Goal: Complete application form: Complete application form

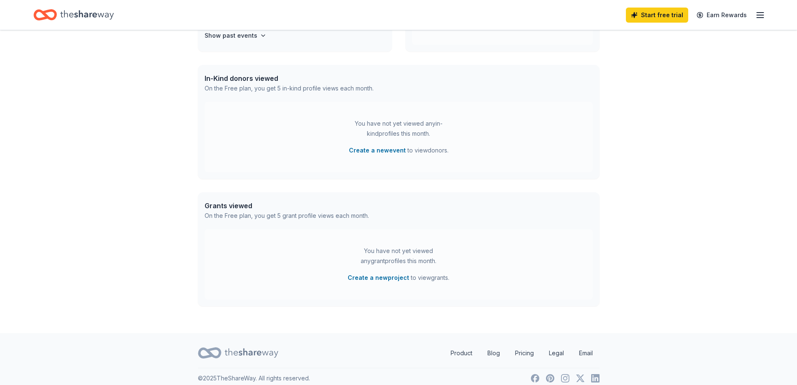
scroll to position [195, 0]
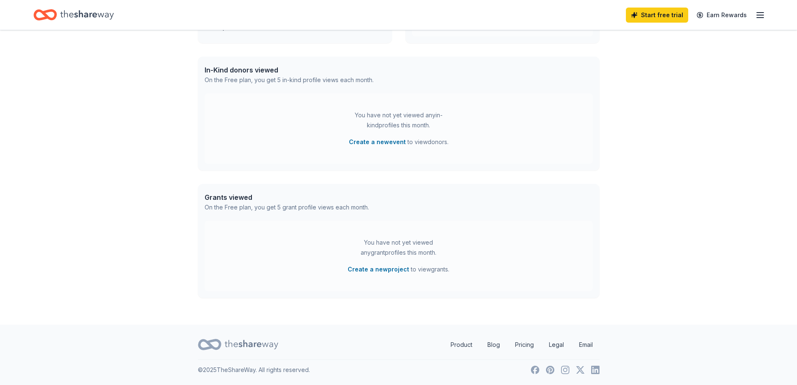
click at [81, 14] on icon "Home" at bounding box center [87, 14] width 54 height 17
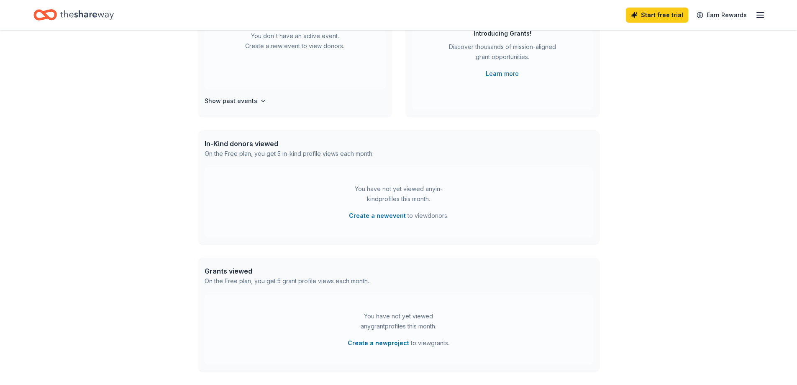
scroll to position [0, 0]
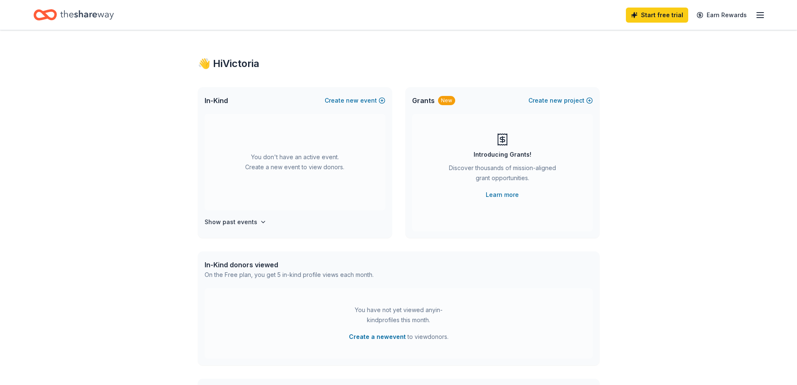
click at [41, 15] on icon "Home" at bounding box center [44, 15] width 23 height 20
click at [762, 15] on icon "button" at bounding box center [760, 15] width 10 height 10
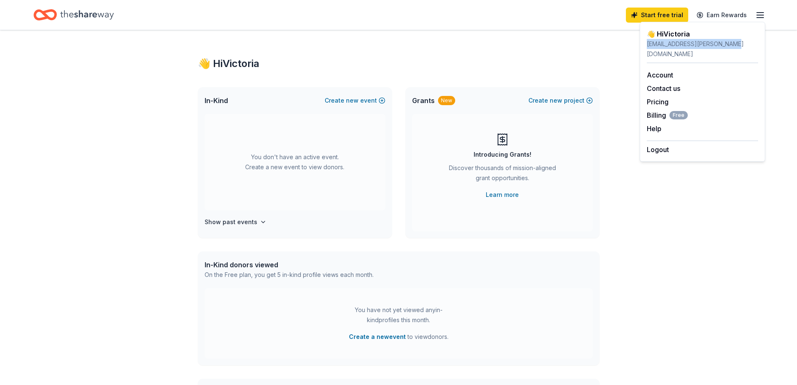
drag, startPoint x: 733, startPoint y: 45, endPoint x: 645, endPoint y: 45, distance: 87.9
click at [645, 45] on div "👋 Hi Victoria victoria.singleton@kkue.com Account Contact us Pricing Billing Fr…" at bounding box center [703, 92] width 126 height 140
copy div "victoria.singleton@kkue.com"
click at [661, 71] on link "Account" at bounding box center [660, 75] width 26 height 8
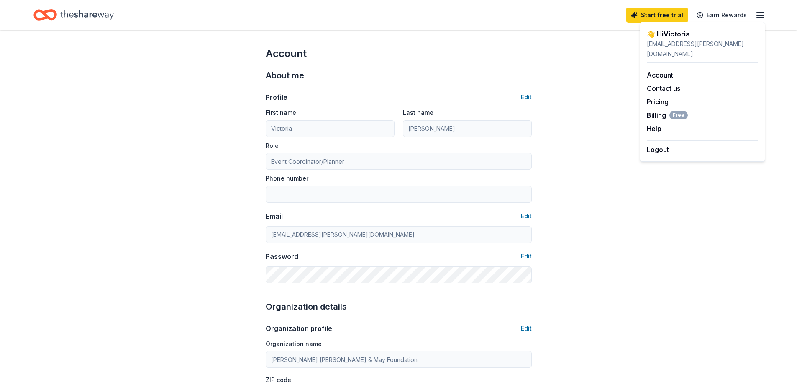
click at [377, 93] on div "Profile Edit" at bounding box center [399, 97] width 266 height 10
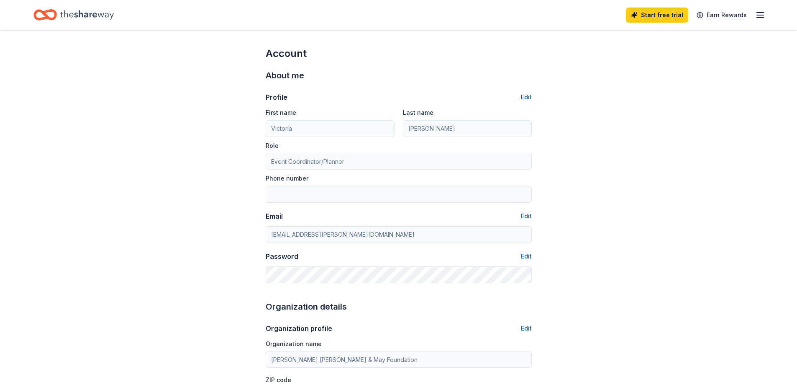
click at [85, 18] on icon "Home" at bounding box center [87, 14] width 54 height 17
click at [757, 14] on icon "button" at bounding box center [760, 15] width 10 height 10
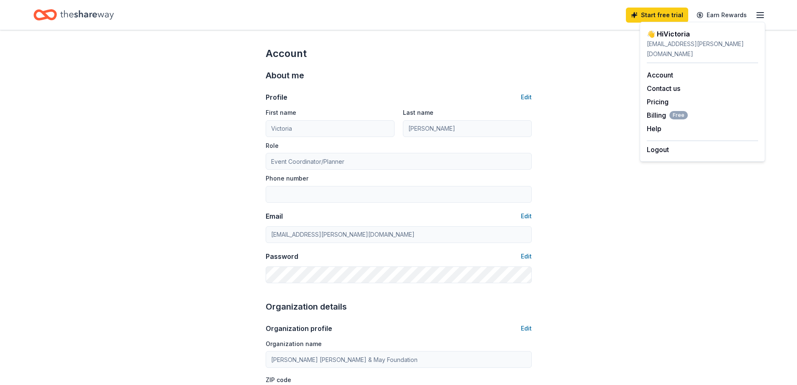
drag, startPoint x: 307, startPoint y: 84, endPoint x: 260, endPoint y: 77, distance: 47.8
click at [307, 83] on div "Profile Edit First name Victoria Last name Singleton Role Event Coordinator/Pla…" at bounding box center [399, 182] width 266 height 201
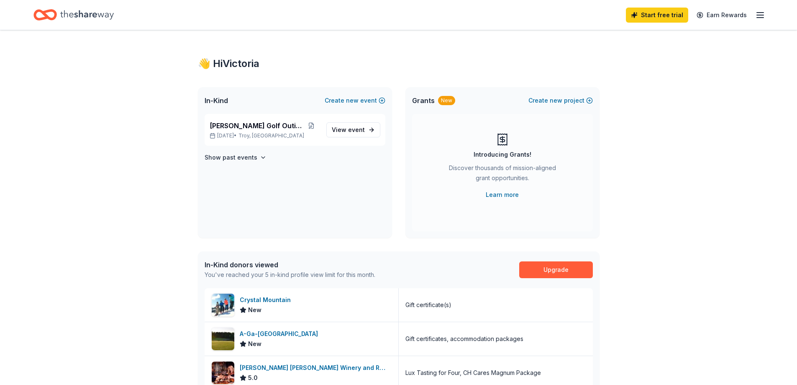
scroll to position [167, 0]
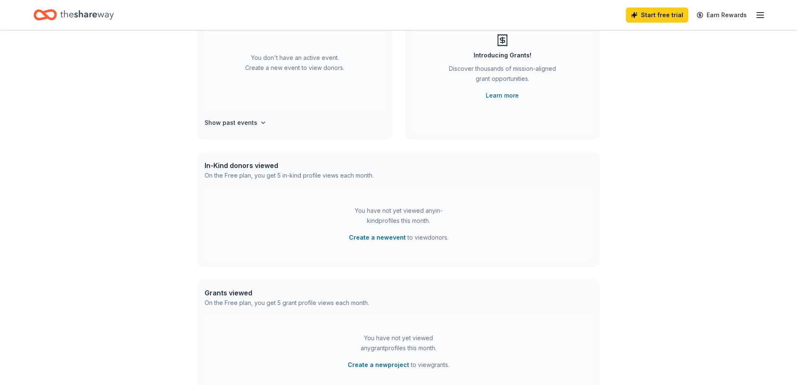
scroll to position [195, 0]
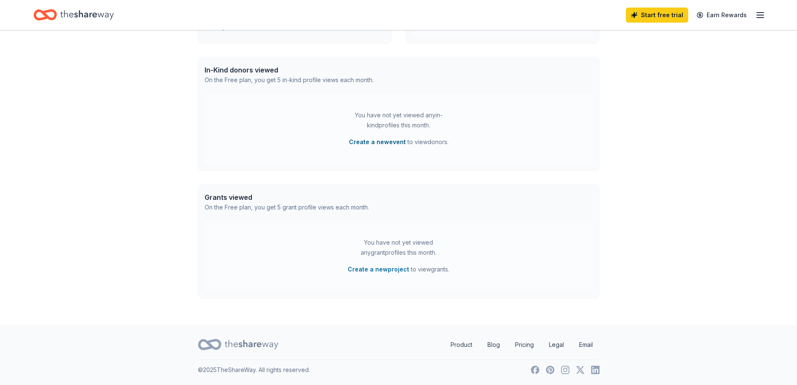
click at [399, 143] on button "Create a new event" at bounding box center [377, 142] width 57 height 10
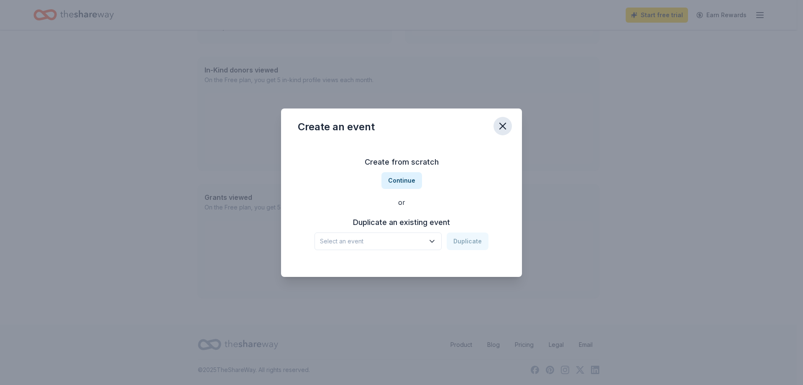
click at [503, 127] on icon "button" at bounding box center [503, 126] width 12 height 12
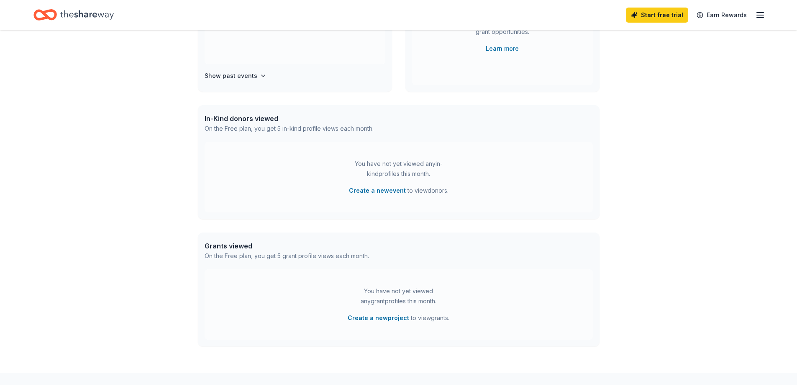
scroll to position [0, 0]
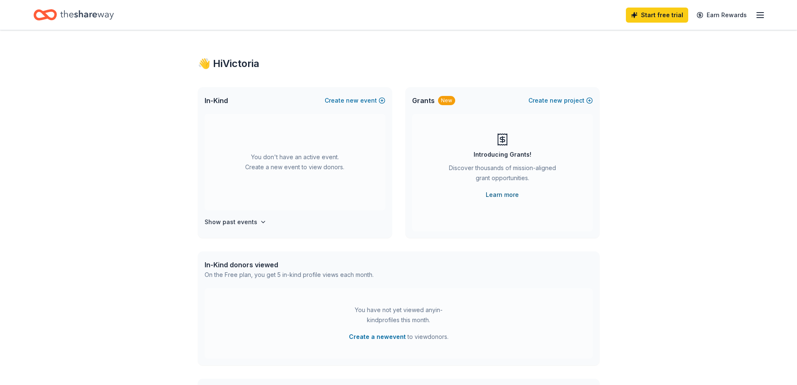
click at [509, 194] on link "Learn more" at bounding box center [502, 195] width 33 height 10
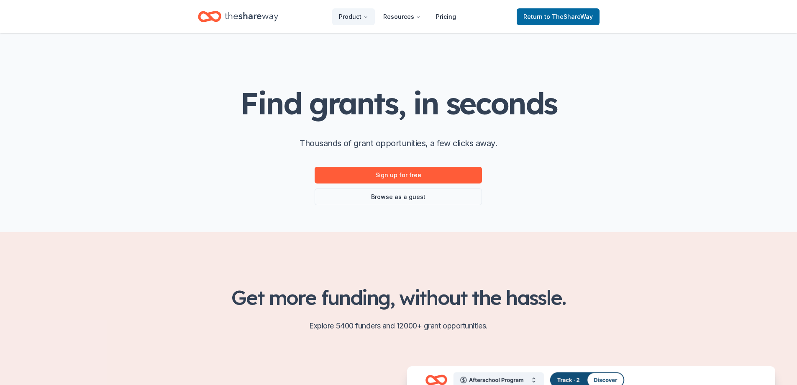
click at [248, 21] on icon "Home" at bounding box center [252, 16] width 54 height 17
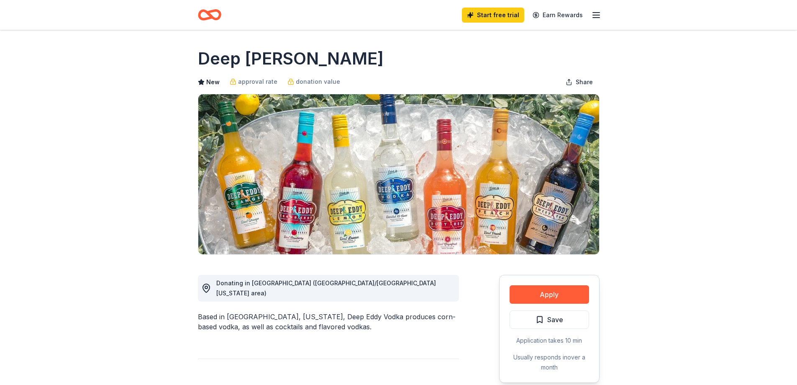
click at [218, 10] on icon "Home" at bounding box center [213, 14] width 13 height 8
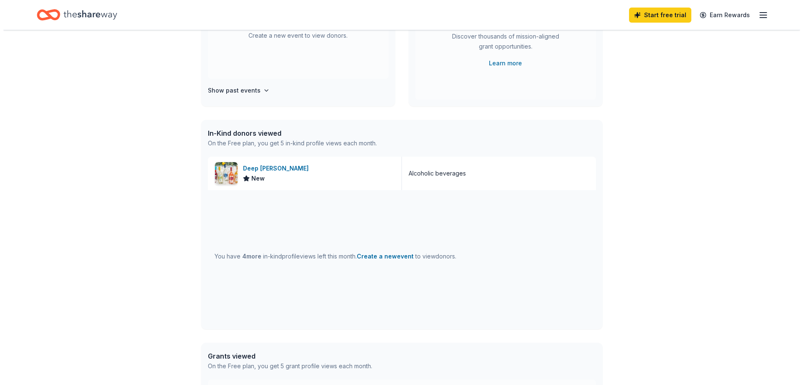
scroll to position [84, 0]
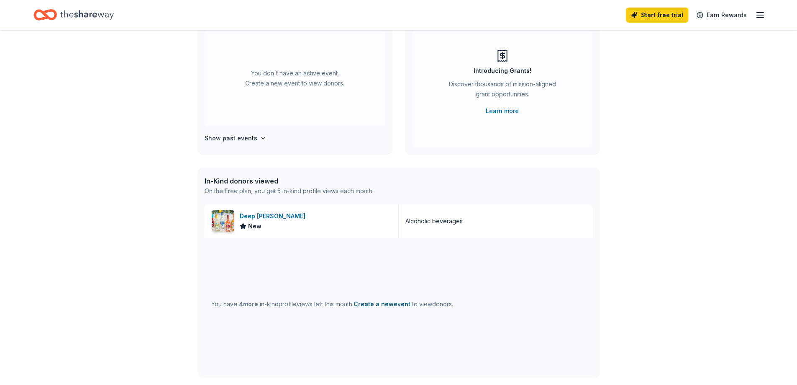
click at [391, 302] on button "Create a new event" at bounding box center [382, 304] width 57 height 10
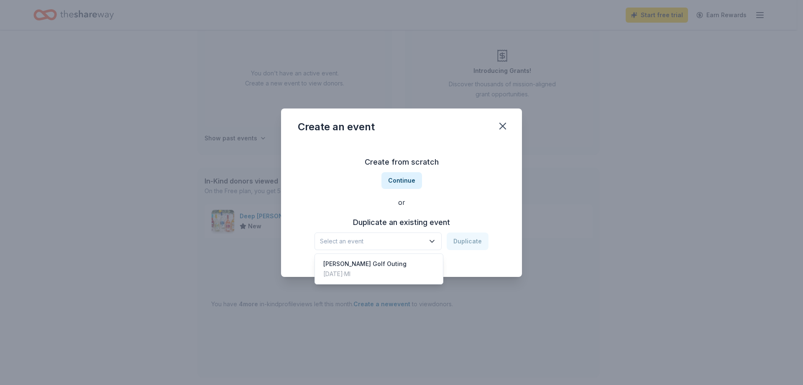
click at [425, 240] on span "Select an event" at bounding box center [372, 241] width 105 height 10
click at [421, 270] on div "Kemp Klein Golf Outing Sep 16, 2024 · MI" at bounding box center [379, 268] width 125 height 27
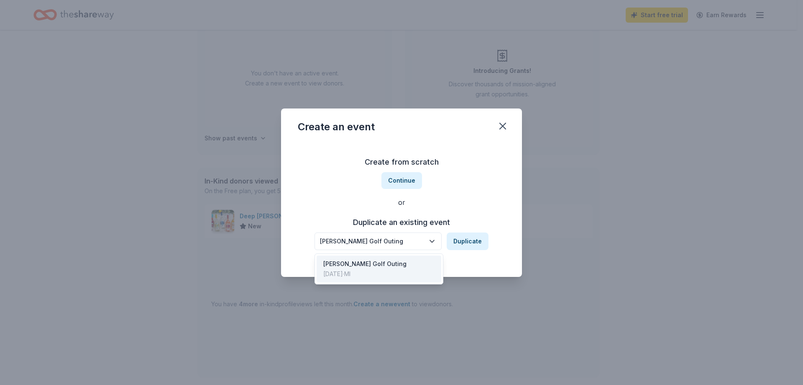
click at [439, 241] on button "[PERSON_NAME] Golf Outing" at bounding box center [378, 241] width 127 height 18
click at [460, 239] on div "Kemp Klein Golf Outing Duplicate" at bounding box center [402, 241] width 174 height 18
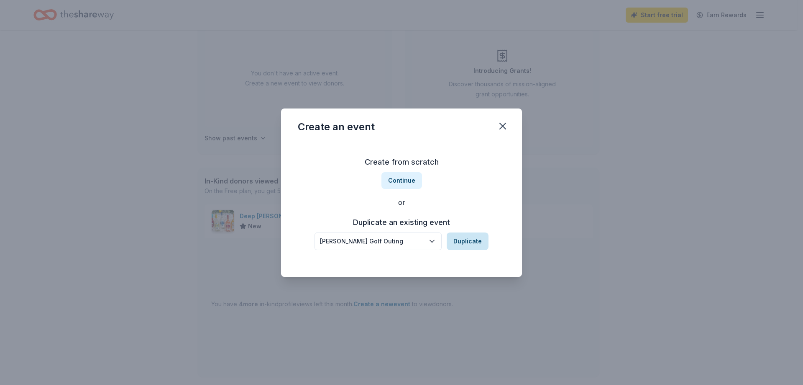
click at [460, 239] on button "Duplicate" at bounding box center [468, 241] width 42 height 18
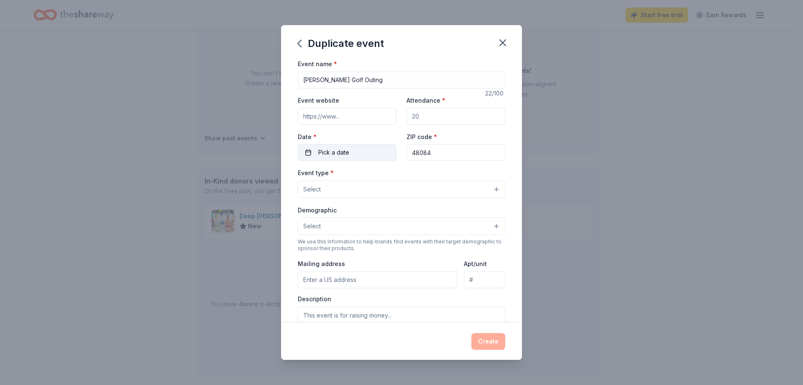
click at [375, 152] on button "Pick a date" at bounding box center [347, 152] width 99 height 17
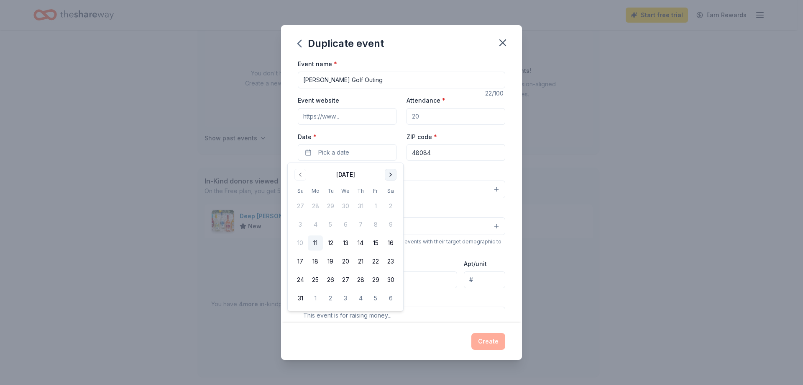
click at [393, 180] on button "Go to next month" at bounding box center [391, 175] width 12 height 12
click at [317, 222] on button "8" at bounding box center [315, 224] width 15 height 15
click at [433, 175] on div "Event type * Select" at bounding box center [402, 182] width 208 height 31
click at [425, 111] on input "Attendance *" at bounding box center [456, 116] width 99 height 17
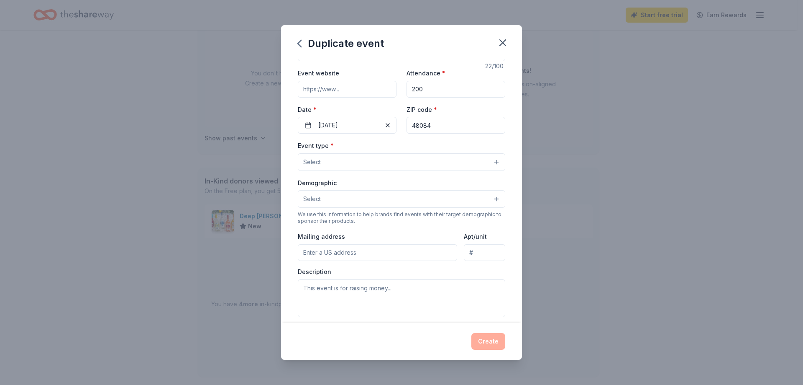
scroll to position [42, 0]
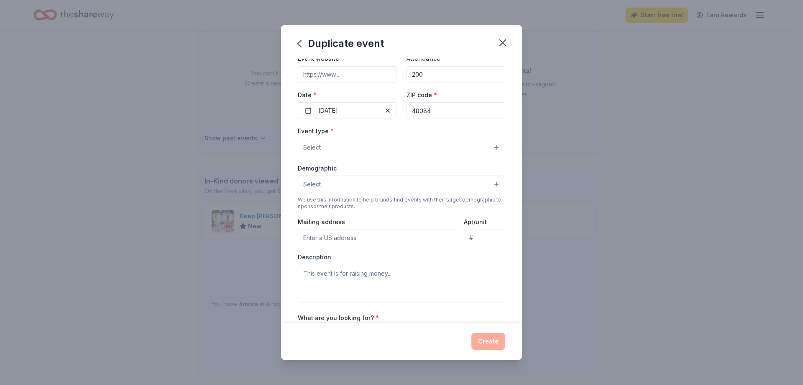
type input "200"
click at [419, 183] on button "Select" at bounding box center [402, 184] width 208 height 18
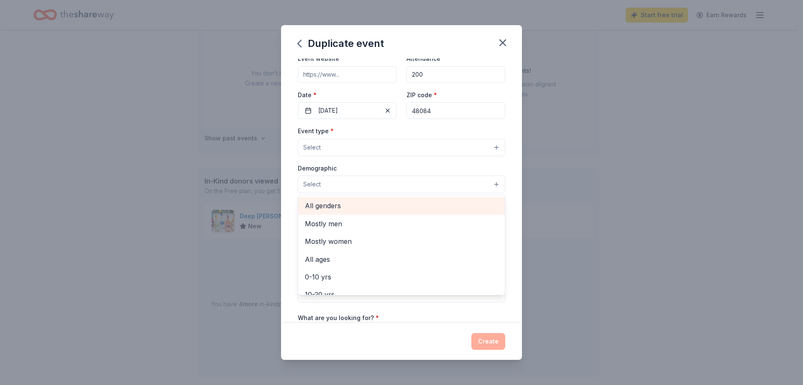
click at [421, 205] on span "All genders" at bounding box center [401, 205] width 193 height 11
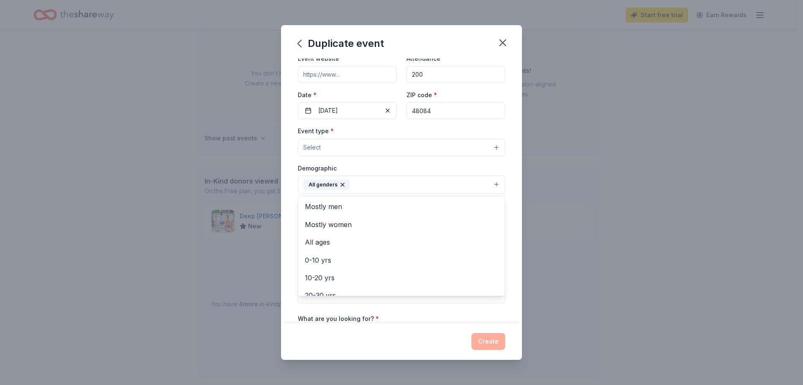
click at [502, 137] on div "Event name * Kemp Klein Golf Outing 22 /100 Event website Attendance * 200 Date…" at bounding box center [401, 191] width 241 height 264
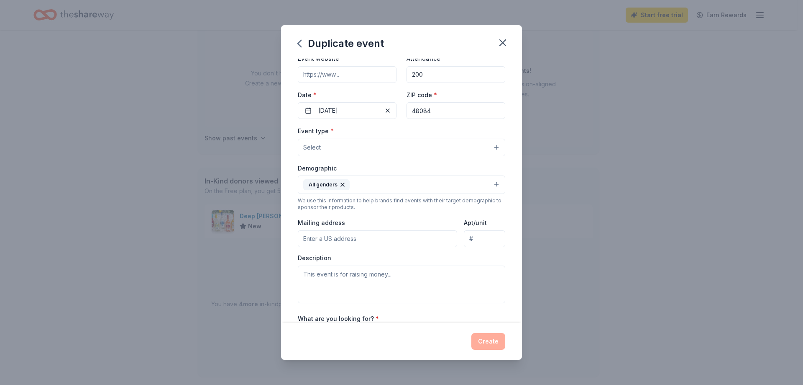
click at [474, 149] on button "Select" at bounding box center [402, 148] width 208 height 18
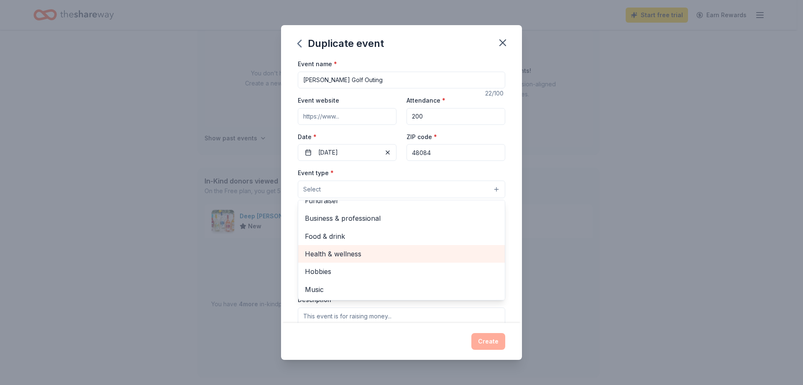
scroll to position [0, 0]
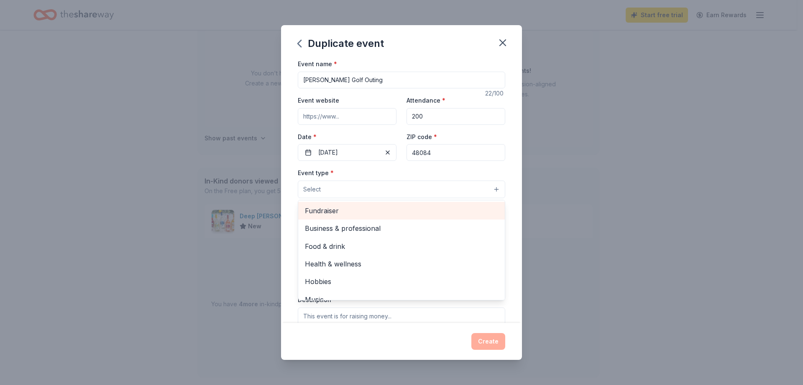
click at [346, 213] on span "Fundraiser" at bounding box center [401, 210] width 193 height 11
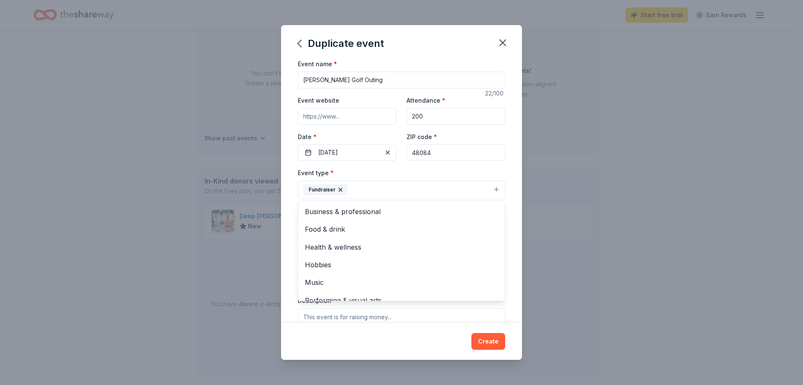
click at [488, 163] on div "Event name * Kemp Klein Golf Outing 22 /100 Event website Attendance * 200 Date…" at bounding box center [402, 253] width 208 height 388
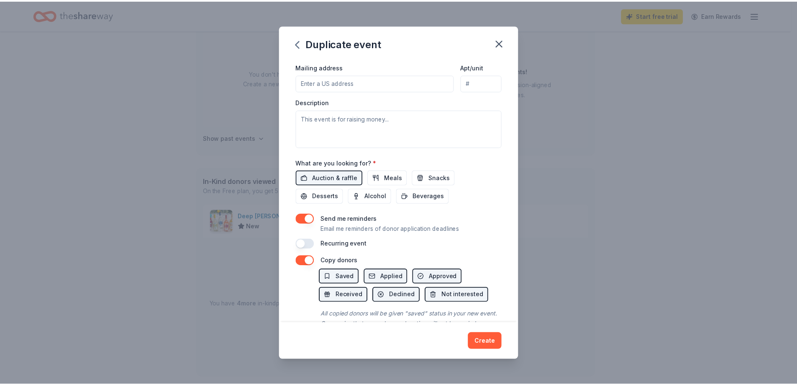
scroll to position [230, 0]
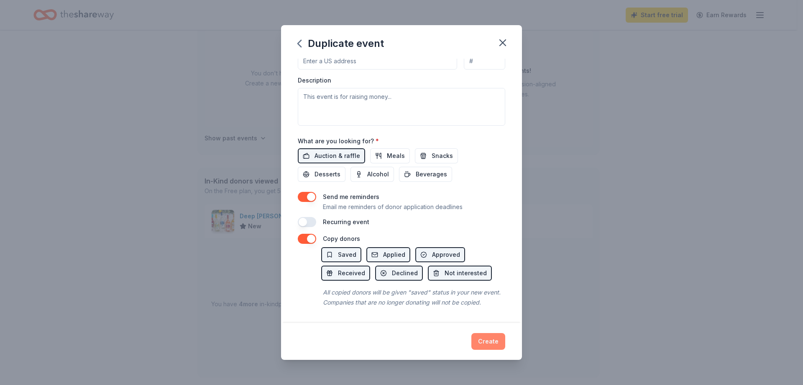
click at [486, 338] on button "Create" at bounding box center [489, 341] width 34 height 17
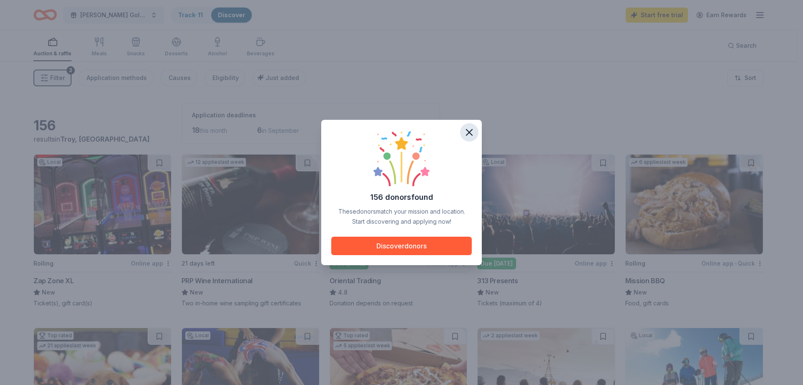
click at [472, 131] on icon "button" at bounding box center [470, 132] width 12 height 12
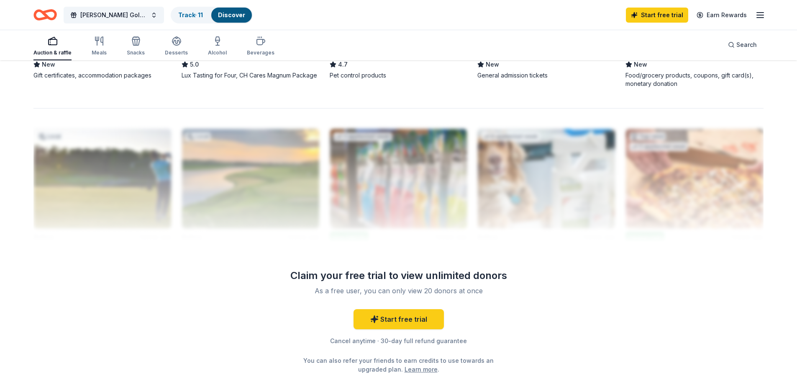
scroll to position [823, 0]
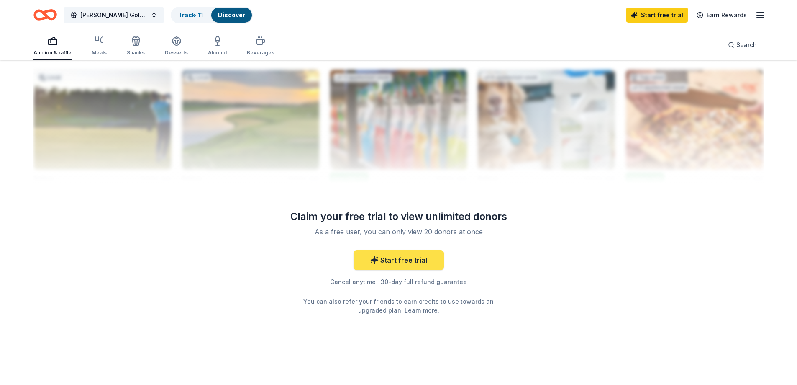
click at [384, 257] on link "Start free trial" at bounding box center [399, 260] width 90 height 20
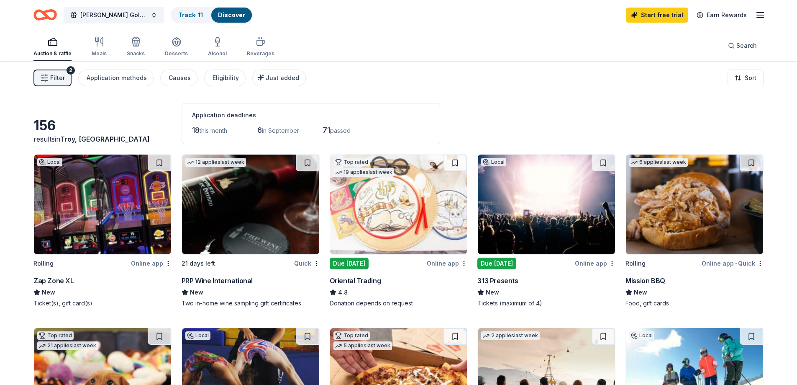
drag, startPoint x: 524, startPoint y: 231, endPoint x: 500, endPoint y: 209, distance: 32.6
click at [500, 209] on img at bounding box center [546, 204] width 137 height 100
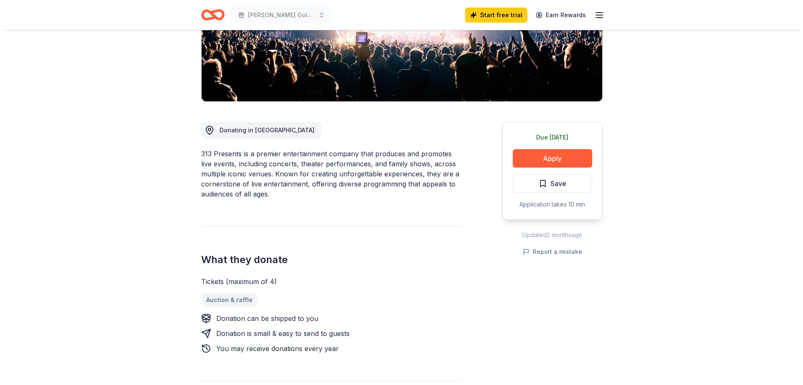
scroll to position [167, 0]
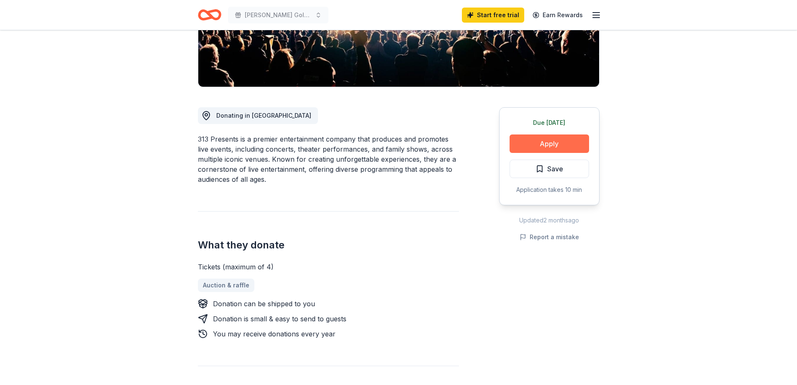
click at [538, 143] on button "Apply" at bounding box center [550, 143] width 80 height 18
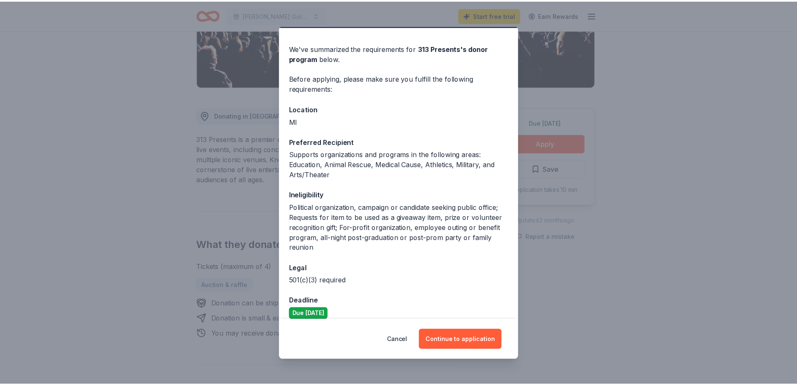
scroll to position [33, 0]
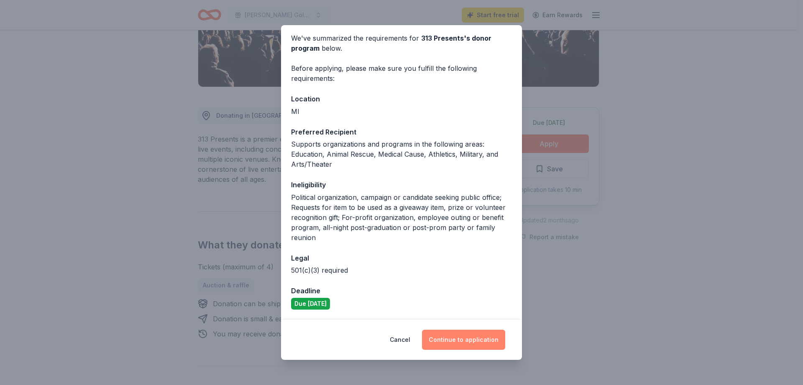
click at [467, 339] on button "Continue to application" at bounding box center [463, 339] width 83 height 20
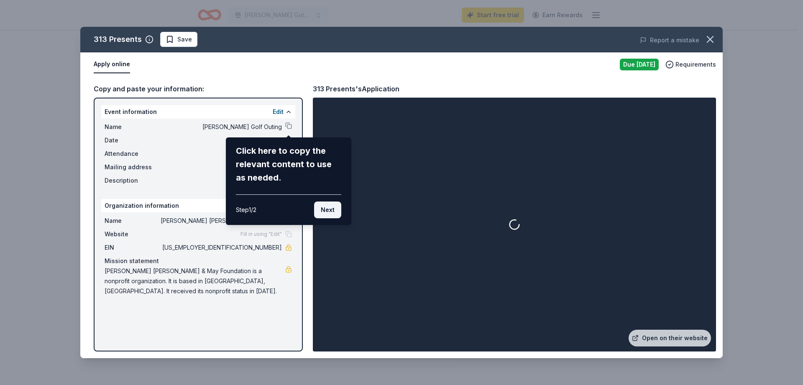
click at [331, 212] on button "Next" at bounding box center [327, 209] width 27 height 17
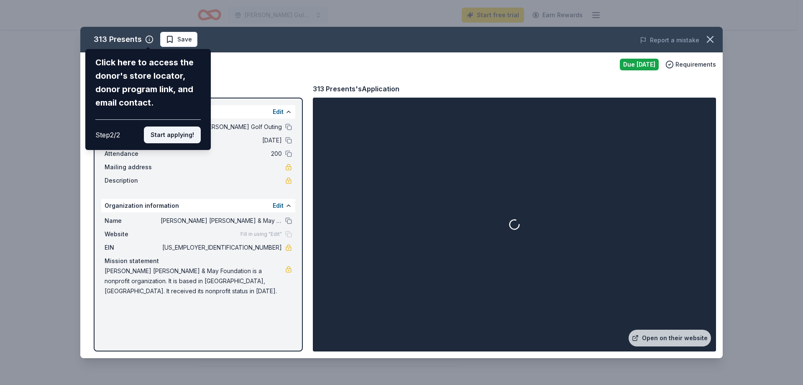
click at [173, 138] on button "Start applying!" at bounding box center [172, 134] width 57 height 17
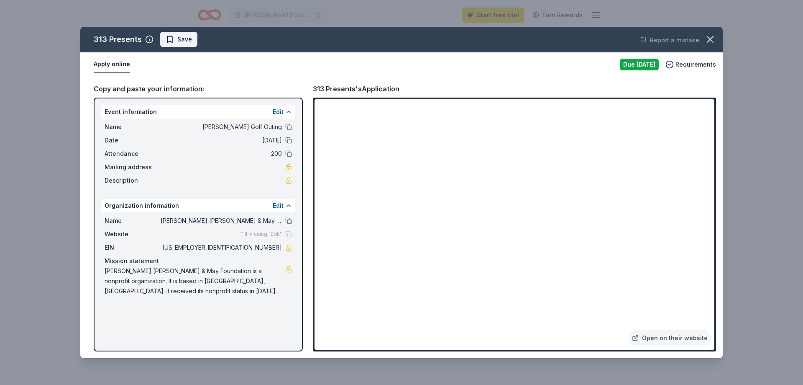
click at [183, 40] on span "Save" at bounding box center [184, 39] width 15 height 10
click at [712, 37] on icon "button" at bounding box center [711, 39] width 12 height 12
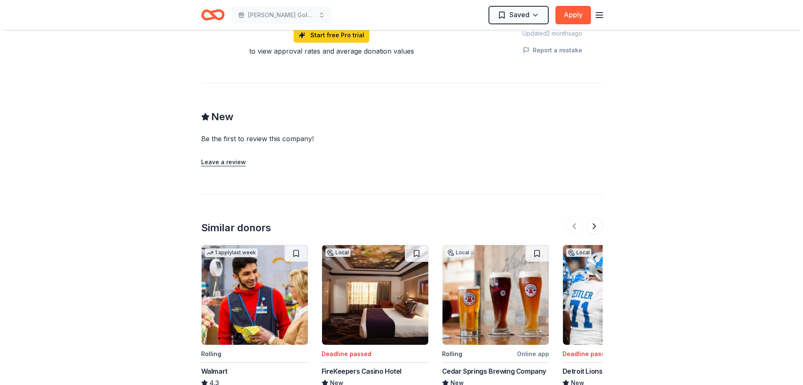
scroll to position [711, 0]
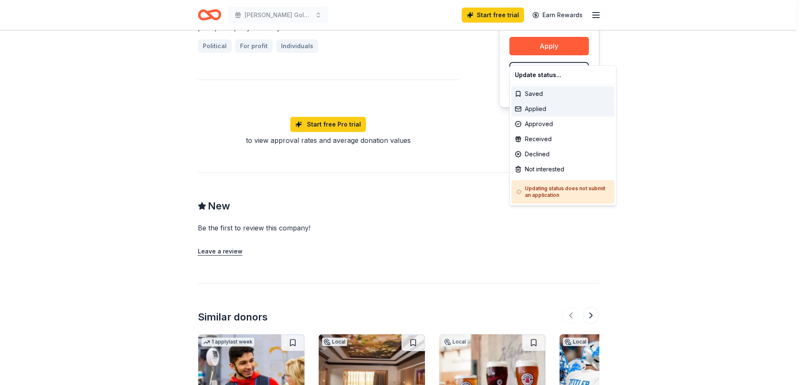
click at [527, 111] on div "Applied" at bounding box center [563, 108] width 103 height 15
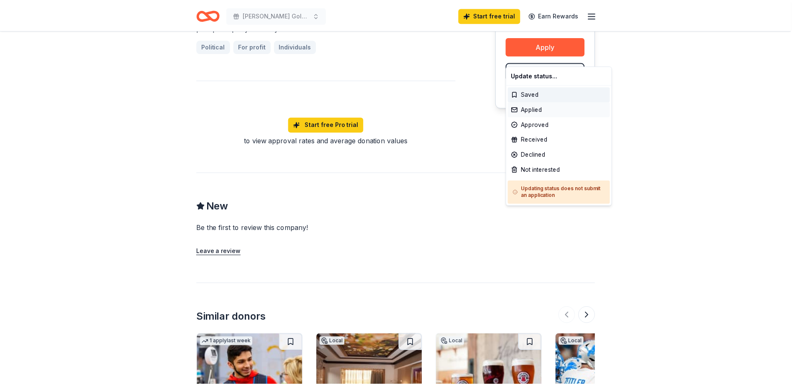
scroll to position [0, 0]
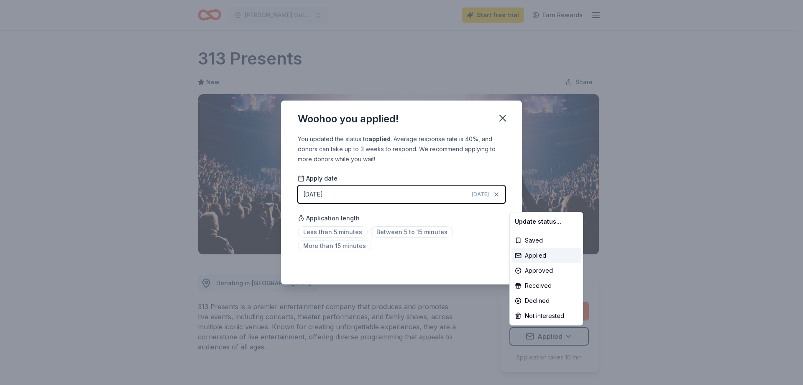
click at [340, 234] on html "[PERSON_NAME] Golf Outing Start free trial Earn Rewards Due [DATE] Share 313 Pr…" at bounding box center [401, 192] width 803 height 385
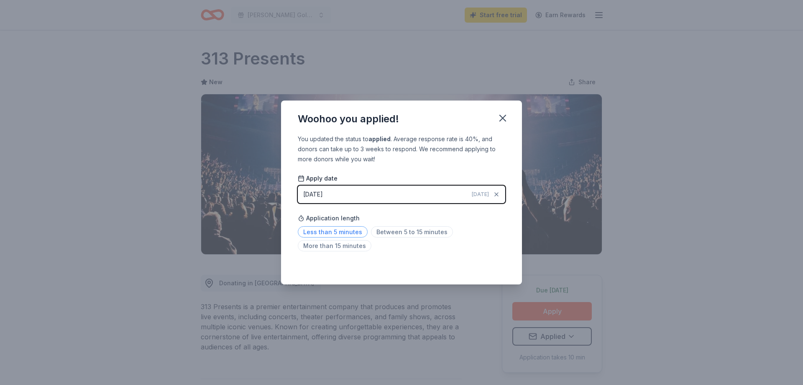
click at [338, 231] on span "Less than 5 minutes" at bounding box center [333, 231] width 70 height 11
click at [670, 241] on div "Woohoo you applied! You updated the status to applied . Average response rate i…" at bounding box center [401, 192] width 803 height 385
click at [506, 111] on button "button" at bounding box center [503, 118] width 18 height 18
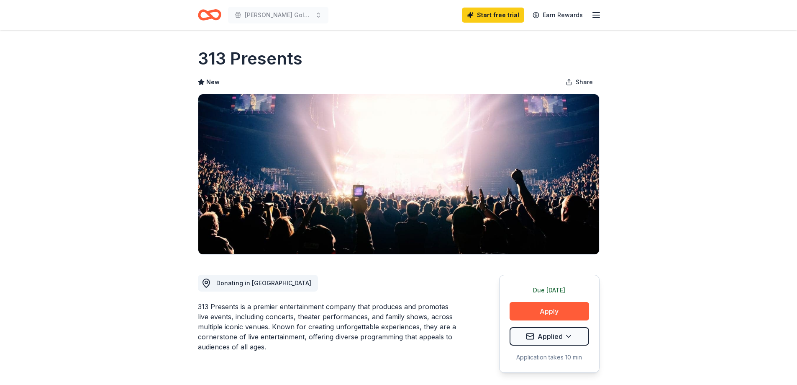
click at [208, 13] on icon "Home" at bounding box center [213, 14] width 13 height 8
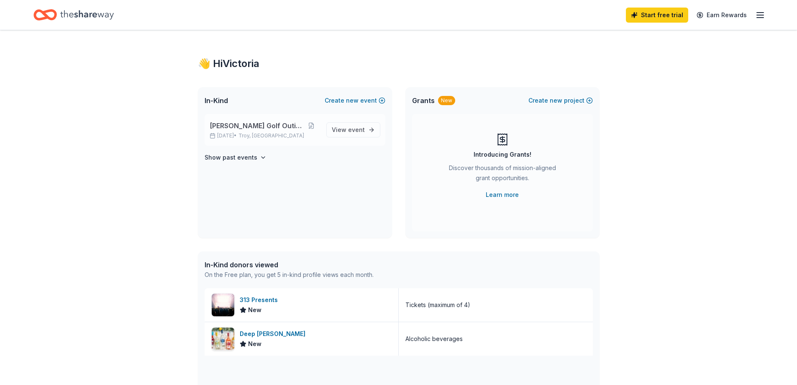
click at [271, 132] on div "Kemp Klein Golf Outing Sep 08, 2025 • Troy, MI" at bounding box center [265, 130] width 110 height 18
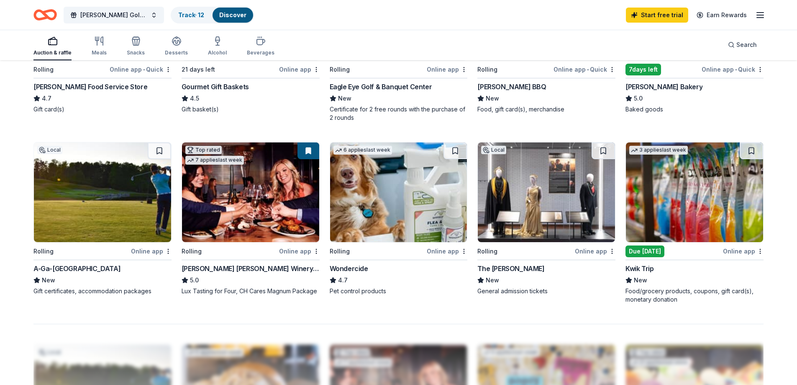
scroll to position [544, 0]
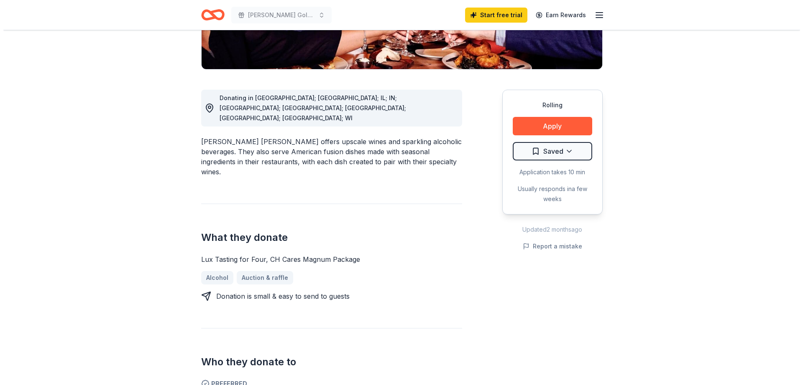
scroll to position [209, 0]
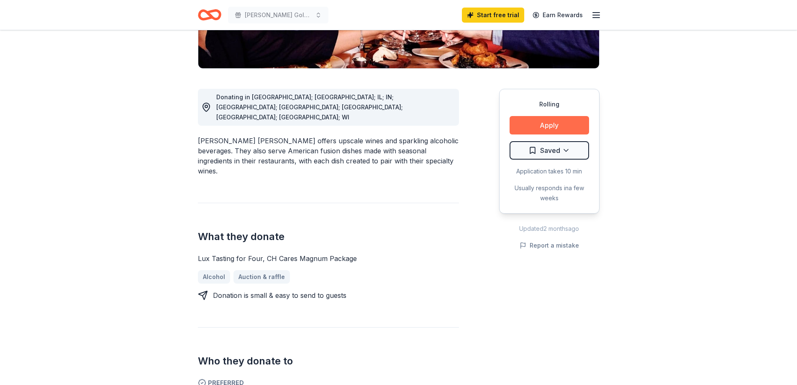
click at [532, 116] on button "Apply" at bounding box center [550, 125] width 80 height 18
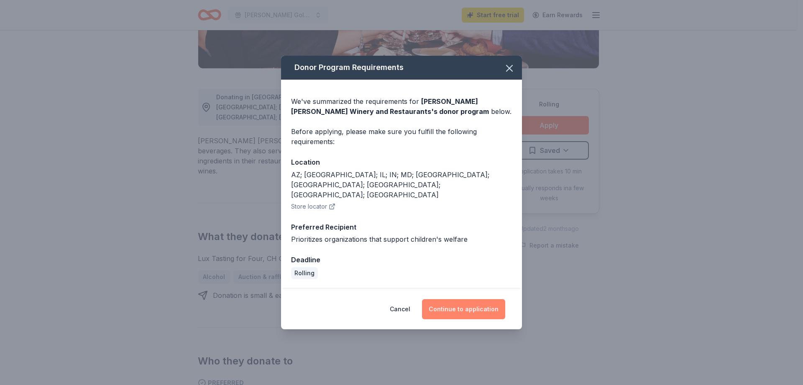
click at [463, 300] on button "Continue to application" at bounding box center [463, 309] width 83 height 20
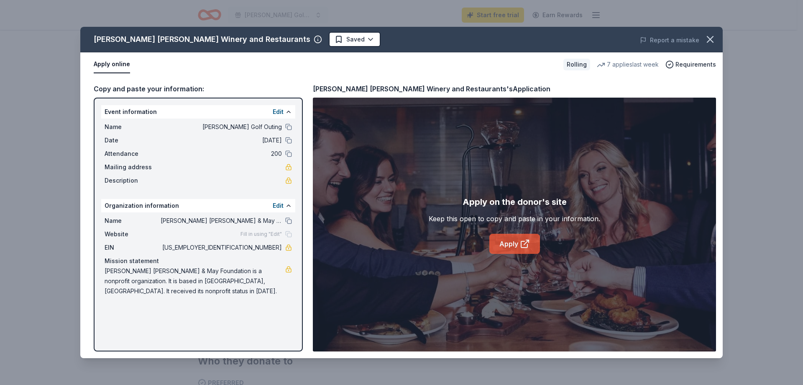
click at [497, 244] on link "Apply" at bounding box center [515, 244] width 51 height 20
click at [707, 39] on icon "button" at bounding box center [711, 39] width 12 height 12
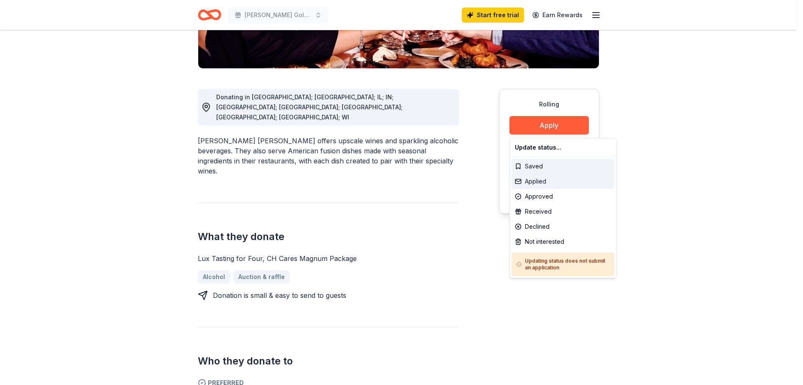
click at [562, 181] on div "Applied" at bounding box center [563, 181] width 103 height 15
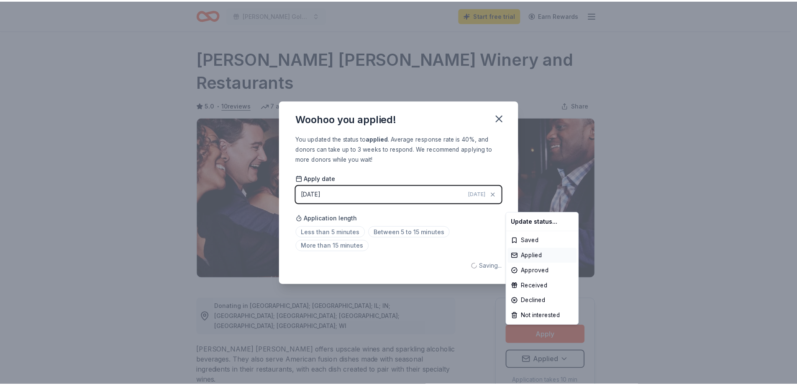
scroll to position [0, 0]
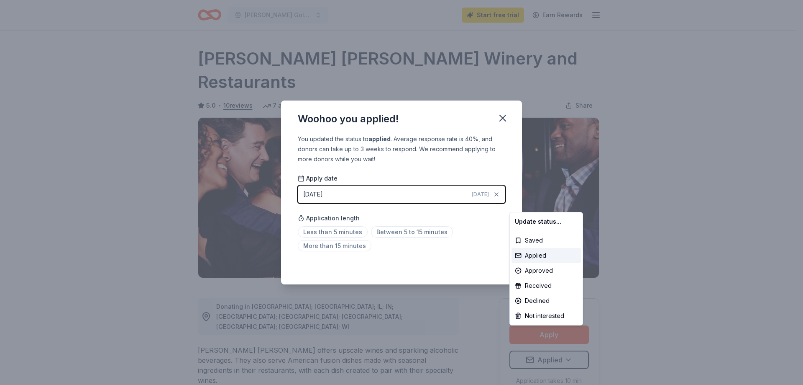
click at [382, 232] on html "Kemp Klein Golf Outing Start free trial Earn Rewards Rolling Share Cooper's Haw…" at bounding box center [401, 192] width 803 height 385
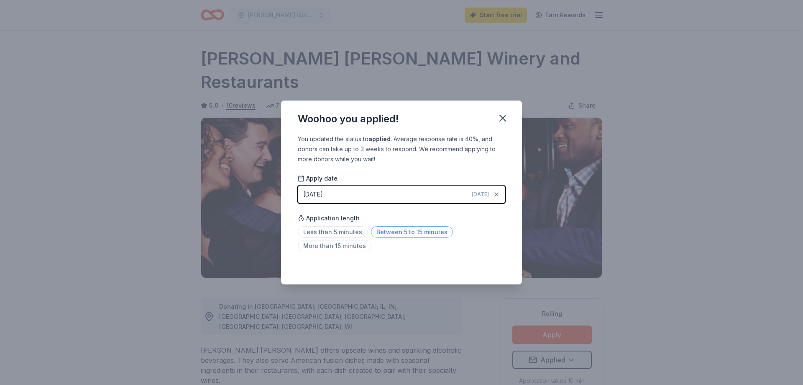
click at [388, 232] on span "Between 5 to 15 minutes" at bounding box center [412, 231] width 82 height 11
click at [665, 171] on div "Woohoo you applied! You updated the status to applied . Average response rate i…" at bounding box center [401, 192] width 803 height 385
click at [508, 119] on icon "button" at bounding box center [503, 118] width 12 height 12
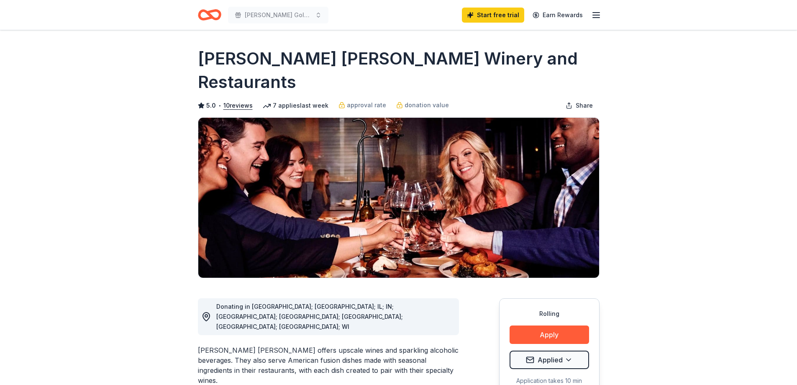
click at [216, 15] on icon "Home" at bounding box center [209, 15] width 23 height 20
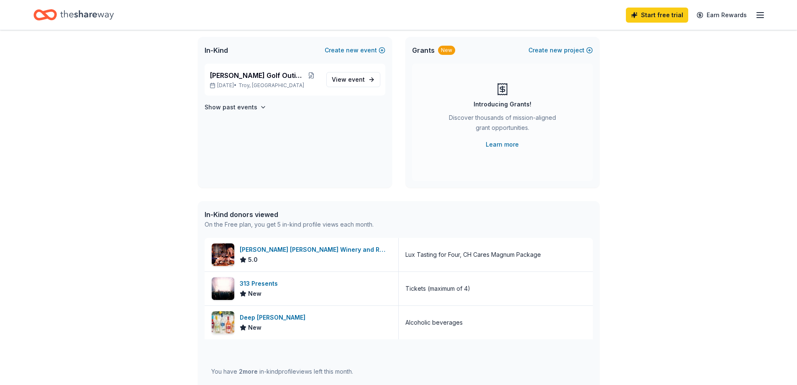
scroll to position [42, 0]
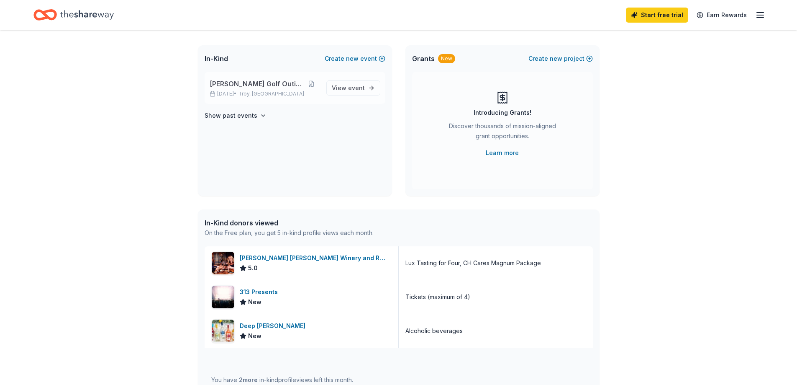
click at [259, 82] on span "[PERSON_NAME] Golf Outing" at bounding box center [256, 84] width 93 height 10
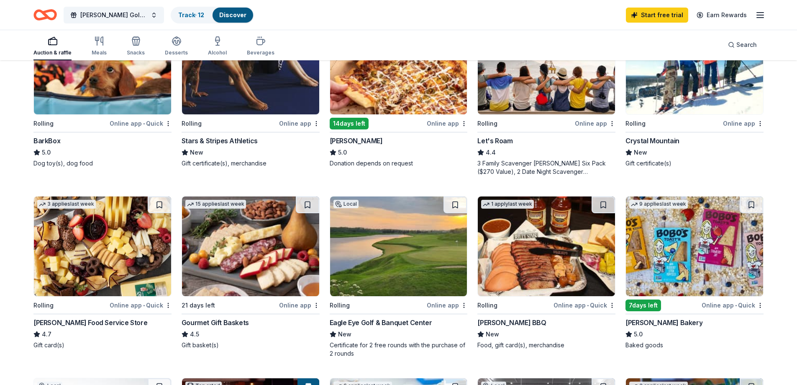
scroll to position [237, 0]
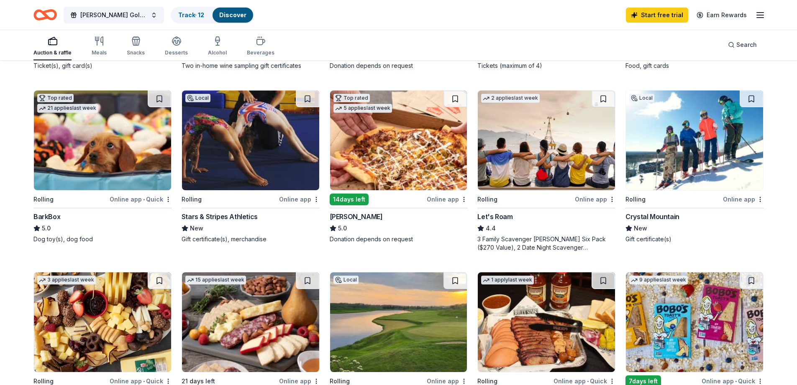
click at [682, 172] on img at bounding box center [694, 140] width 137 height 100
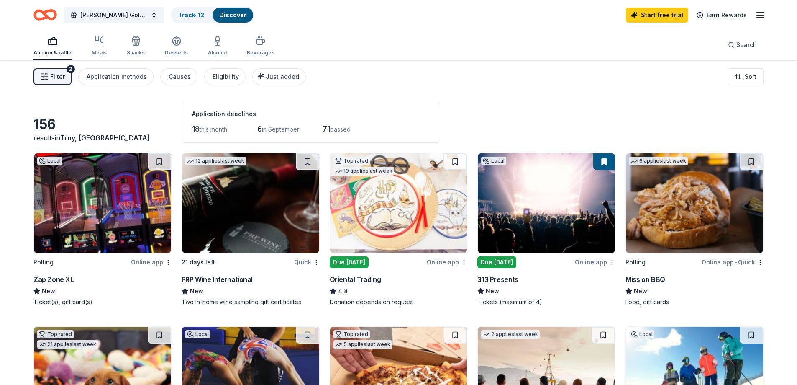
scroll to position [0, 0]
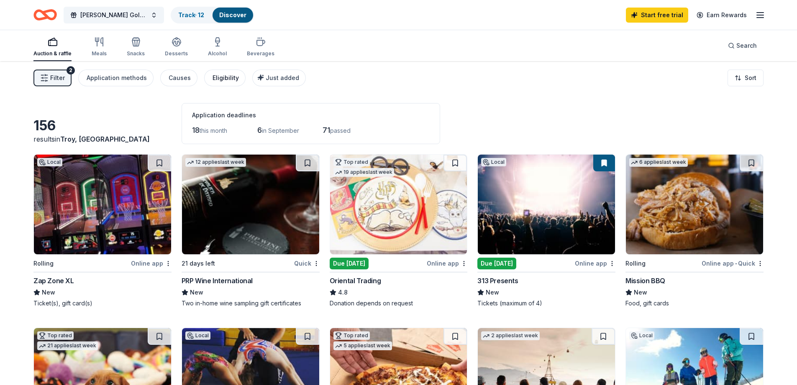
click at [222, 81] on div "Eligibility" at bounding box center [226, 78] width 26 height 10
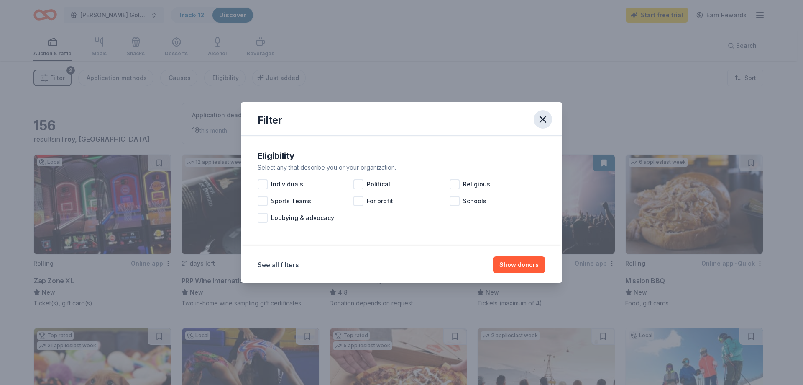
click at [544, 120] on icon "button" at bounding box center [543, 119] width 6 height 6
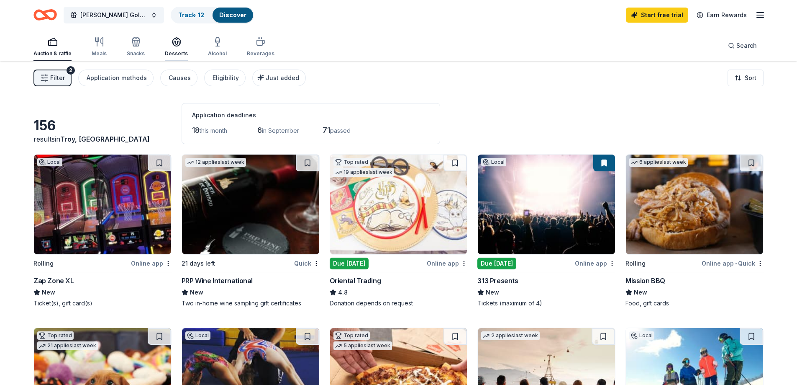
click at [182, 44] on div "button" at bounding box center [176, 42] width 23 height 10
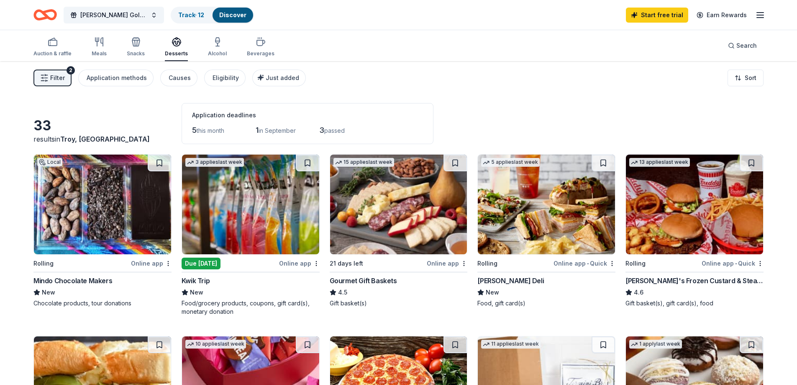
click at [204, 48] on div "Auction & raffle Meals Snacks Desserts Alcohol Beverages" at bounding box center [153, 47] width 241 height 28
click at [210, 47] on div "Alcohol" at bounding box center [217, 47] width 19 height 20
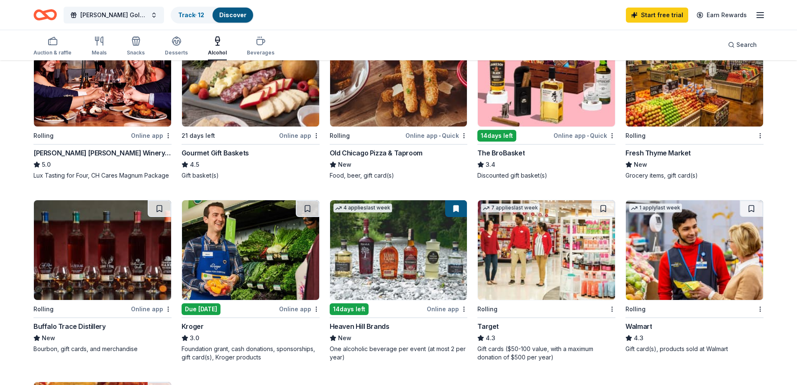
scroll to position [84, 0]
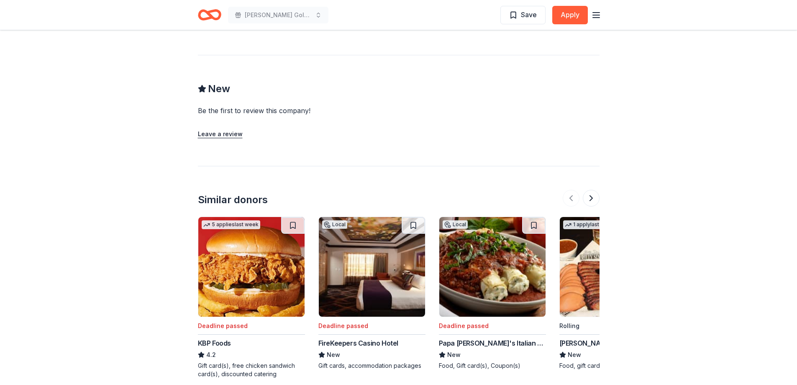
scroll to position [711, 0]
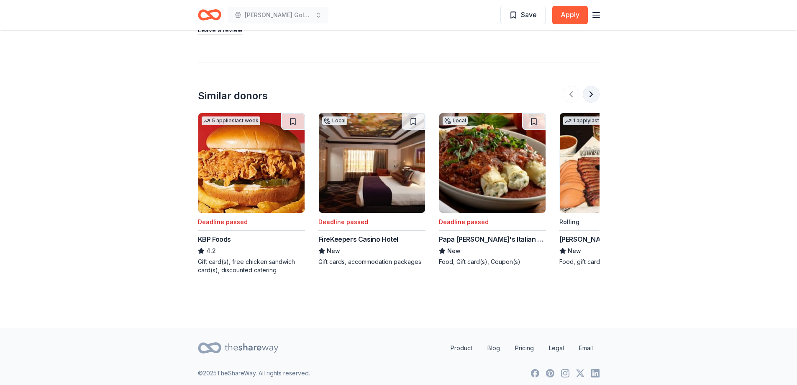
click at [597, 97] on button at bounding box center [591, 94] width 17 height 17
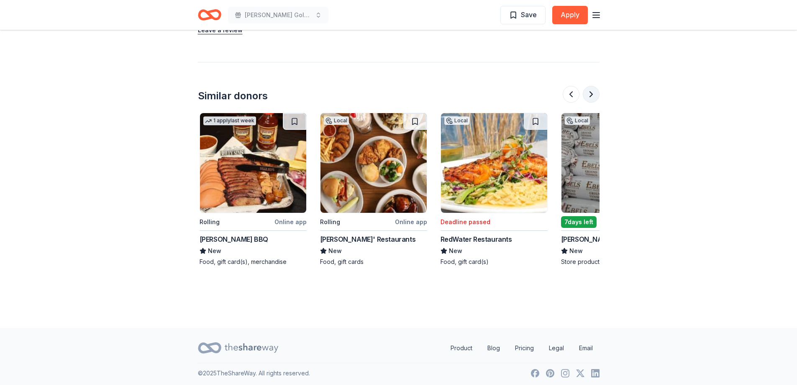
scroll to position [0, 362]
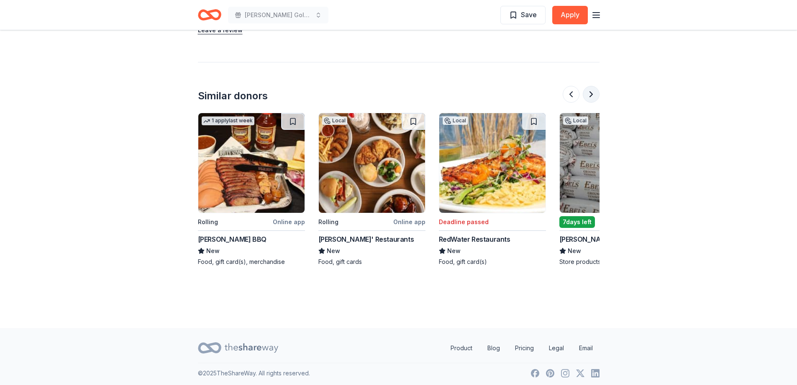
click at [591, 95] on button at bounding box center [591, 94] width 17 height 17
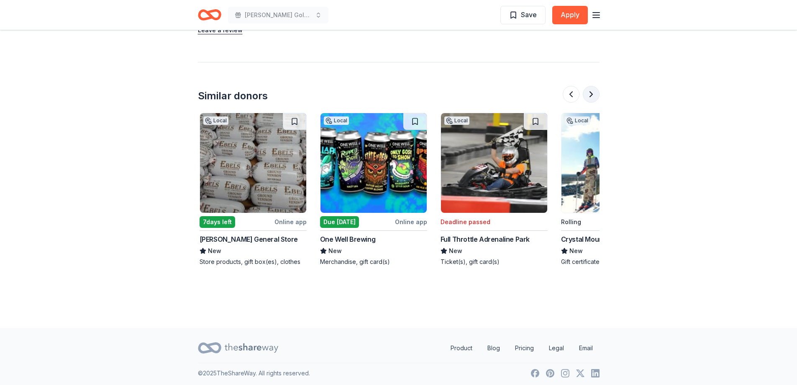
scroll to position [0, 723]
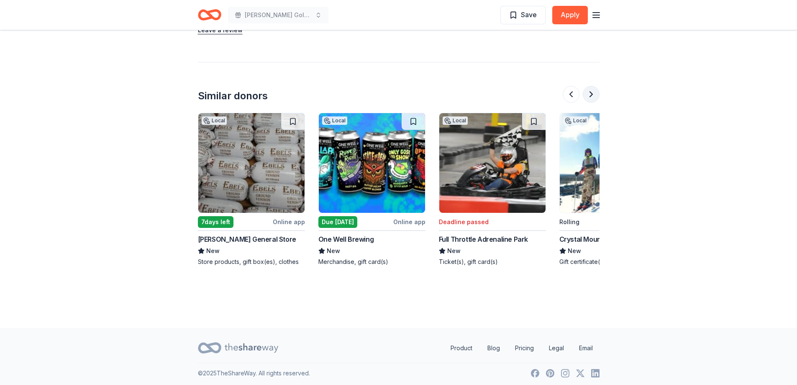
click at [591, 94] on button at bounding box center [591, 94] width 17 height 17
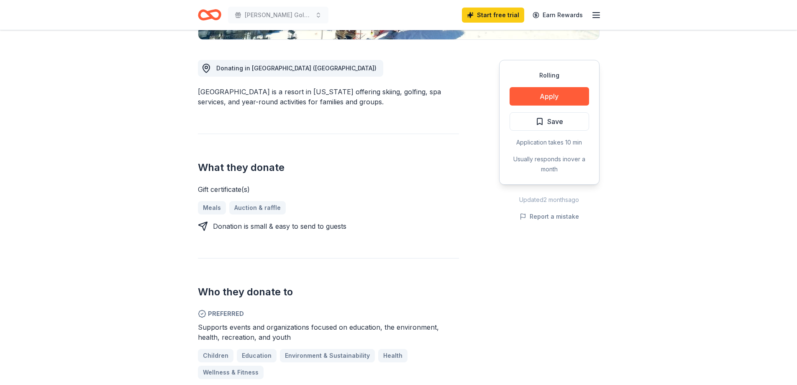
scroll to position [209, 0]
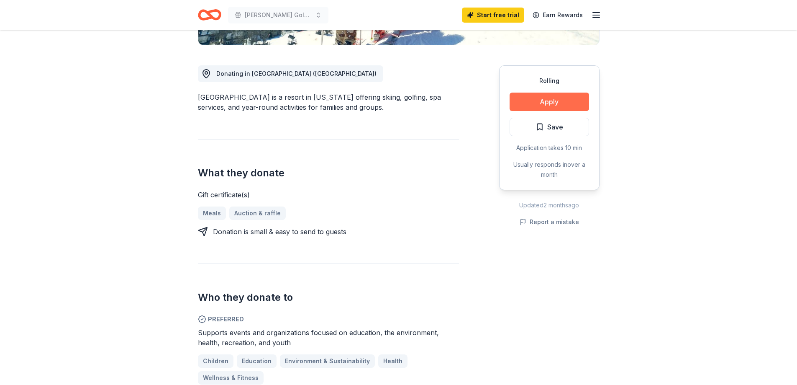
click at [547, 104] on button "Apply" at bounding box center [550, 101] width 80 height 18
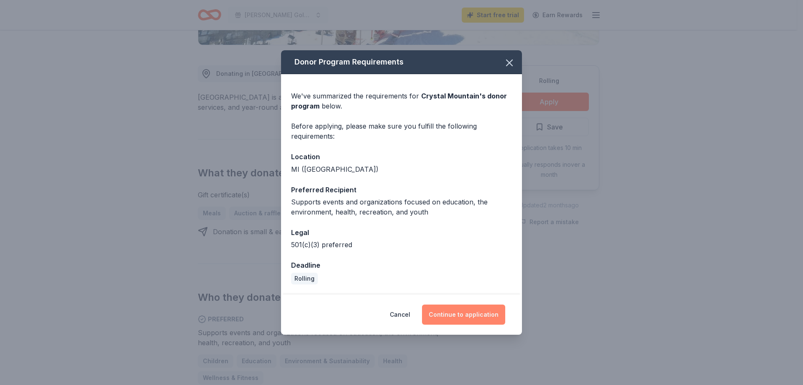
click at [465, 311] on button "Continue to application" at bounding box center [463, 314] width 83 height 20
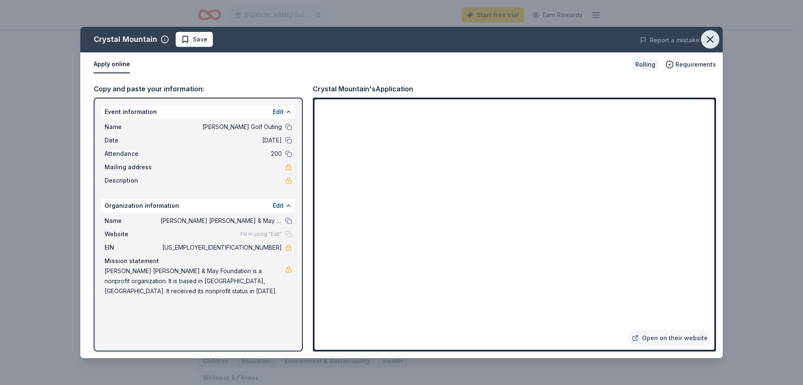
click at [708, 40] on icon "button" at bounding box center [711, 39] width 12 height 12
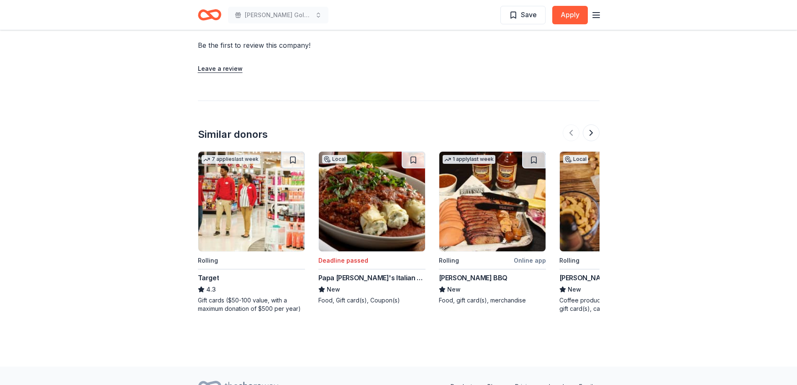
scroll to position [753, 0]
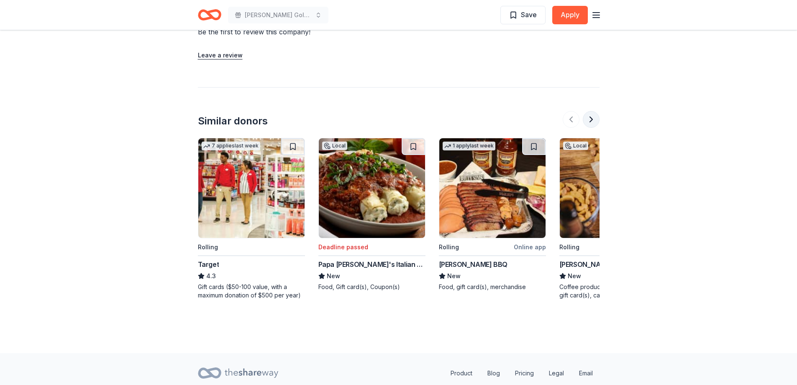
click at [590, 126] on button at bounding box center [591, 119] width 17 height 17
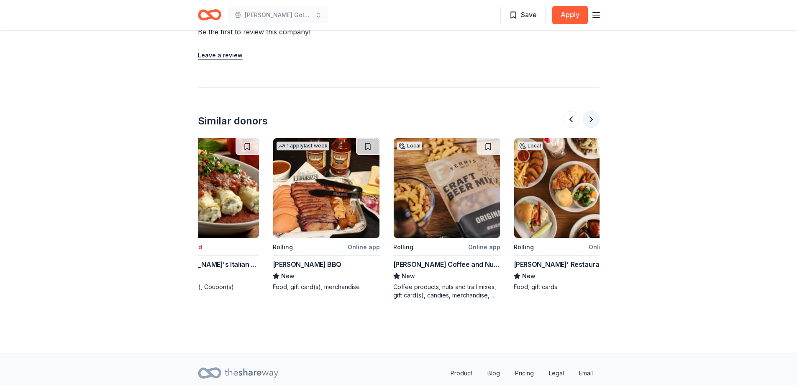
scroll to position [0, 362]
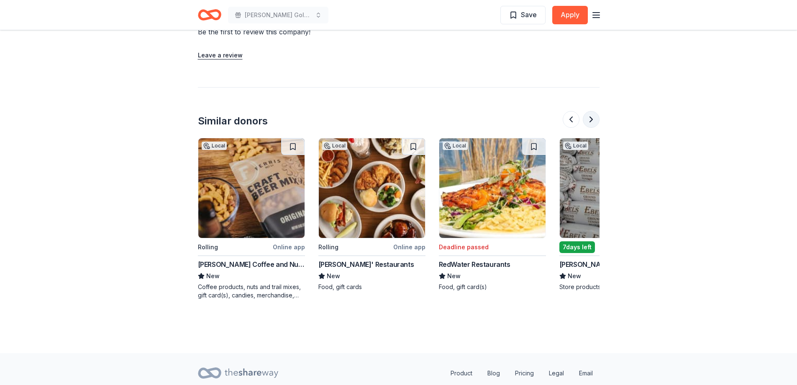
click at [593, 121] on button at bounding box center [591, 119] width 17 height 17
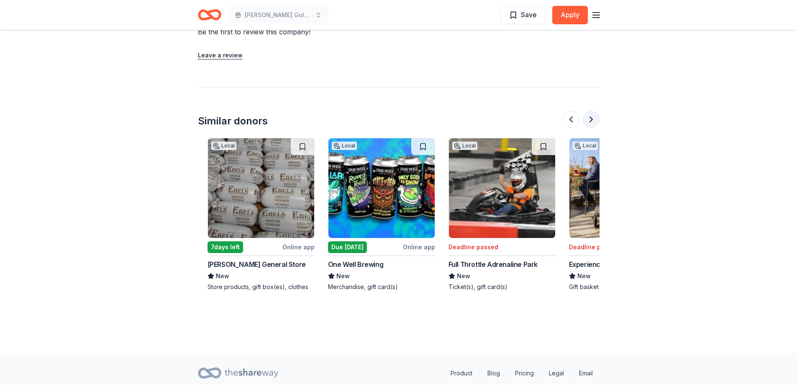
scroll to position [0, 723]
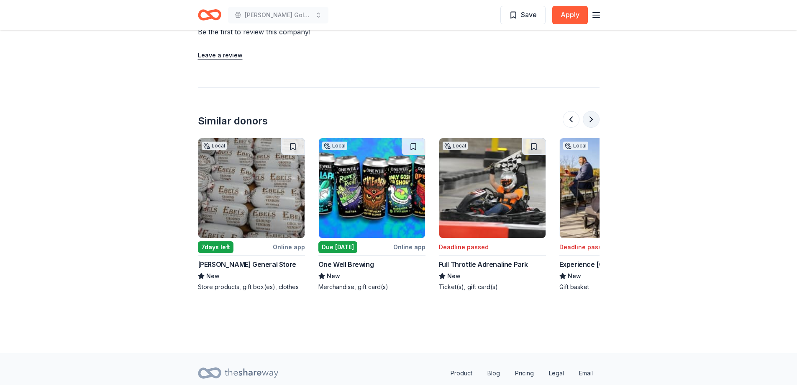
click at [591, 121] on button at bounding box center [591, 119] width 17 height 17
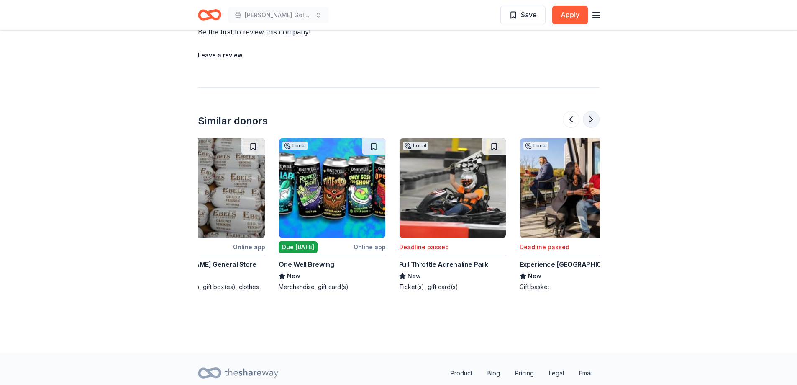
scroll to position [0, 790]
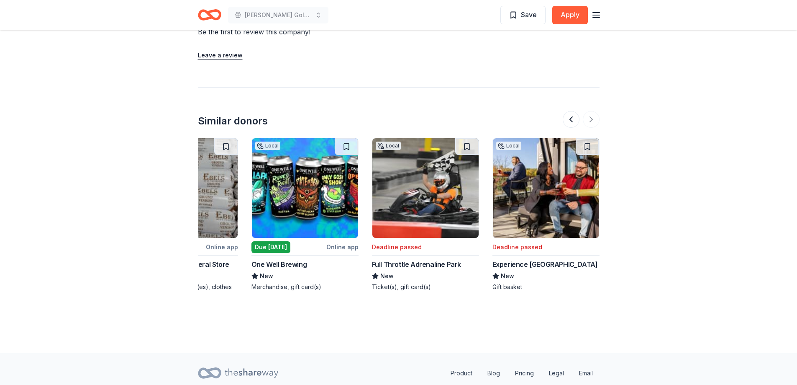
drag, startPoint x: 329, startPoint y: 213, endPoint x: 549, endPoint y: 101, distance: 247.6
click at [549, 101] on div "Similar donors 7 applies last week Rolling Target 4.3 Gift cards ($50-100 value…" at bounding box center [399, 193] width 402 height 212
click at [290, 223] on img at bounding box center [305, 188] width 106 height 100
